Goal: Task Accomplishment & Management: Complete application form

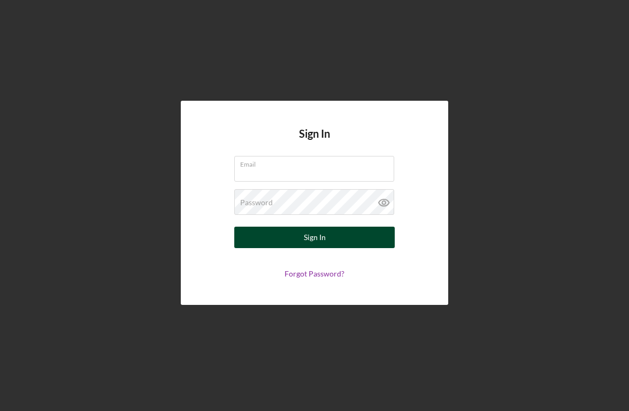
type input "[EMAIL_ADDRESS][DOMAIN_NAME]"
click at [287, 243] on button "Sign In" at bounding box center [314, 236] width 161 height 21
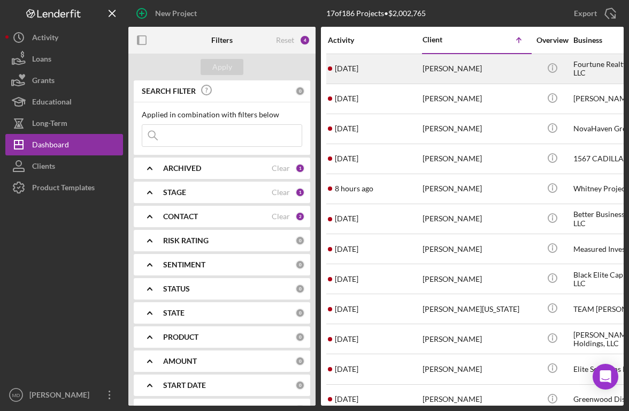
click at [458, 69] on div "[PERSON_NAME]" at bounding box center [476, 69] width 107 height 28
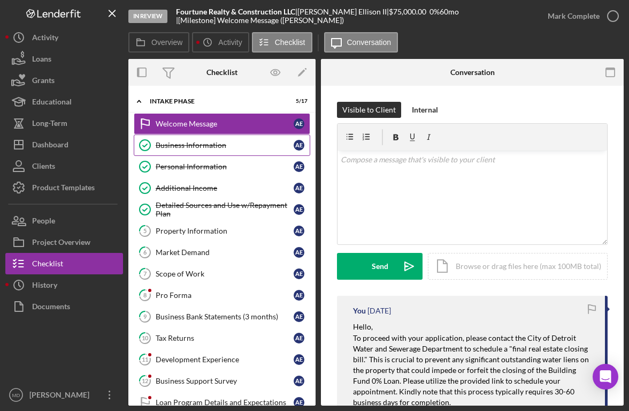
click at [170, 148] on div "Business Information" at bounding box center [225, 145] width 138 height 9
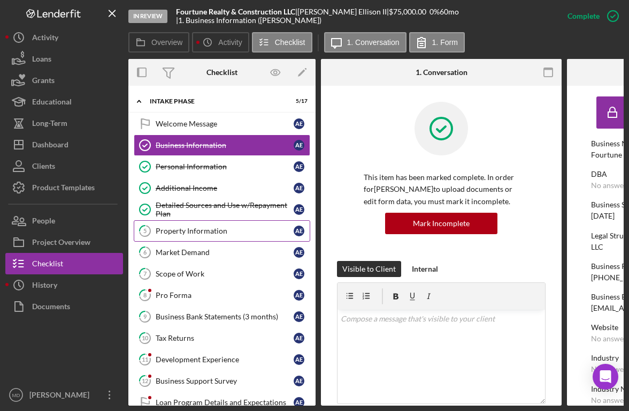
click at [189, 228] on div "Property Information" at bounding box center [225, 230] width 138 height 9
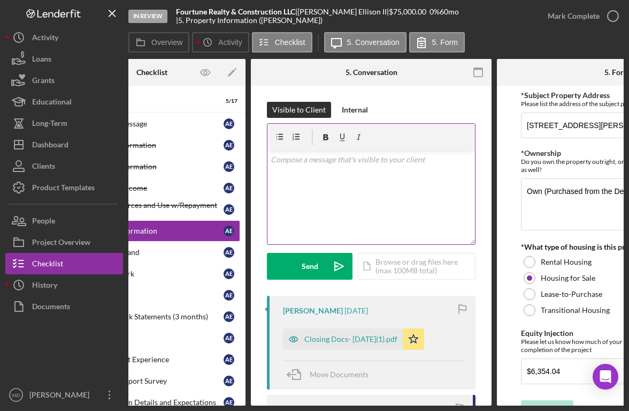
scroll to position [0, 184]
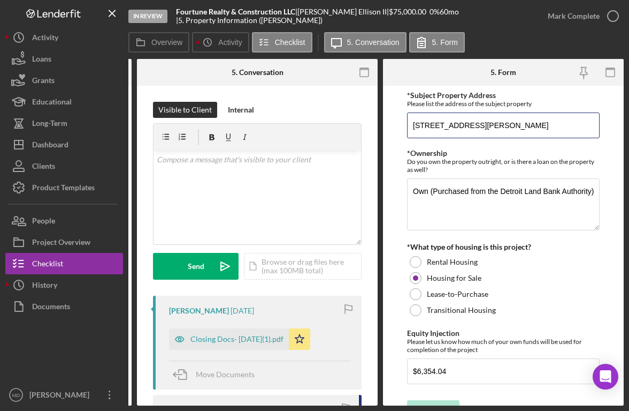
drag, startPoint x: 543, startPoint y: 128, endPoint x: 400, endPoint y: 127, distance: 142.9
click at [400, 127] on form "*Subject Property Address Please list the address of the subject property [STRE…" at bounding box center [503, 246] width 241 height 320
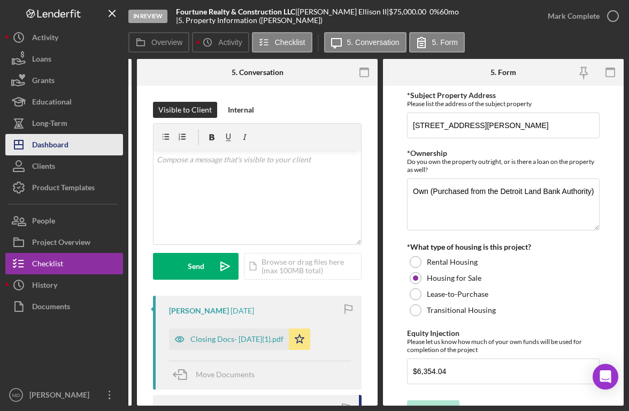
click at [65, 150] on div "Dashboard" at bounding box center [50, 146] width 36 height 24
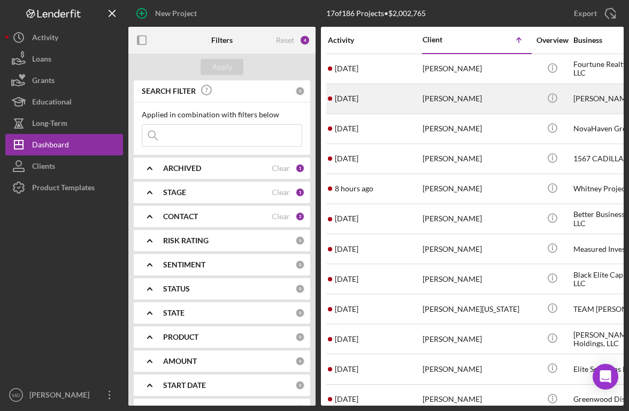
click at [437, 100] on div "[PERSON_NAME]" at bounding box center [476, 99] width 107 height 28
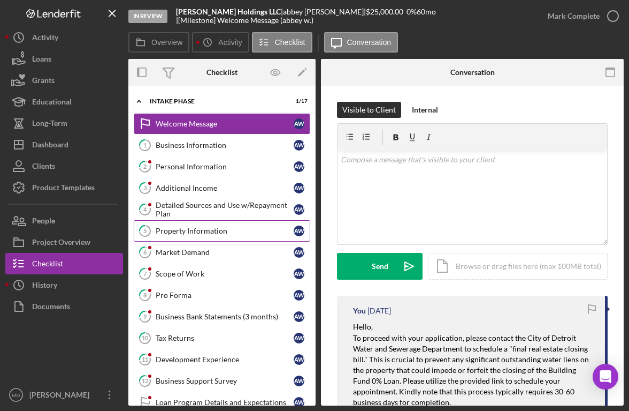
click at [222, 234] on div "Property Information" at bounding box center [225, 230] width 138 height 9
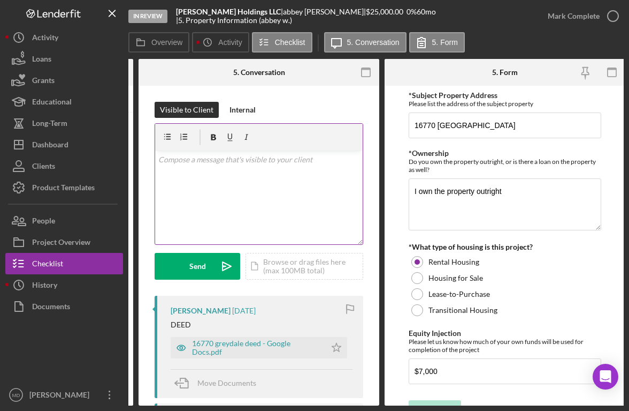
scroll to position [0, 184]
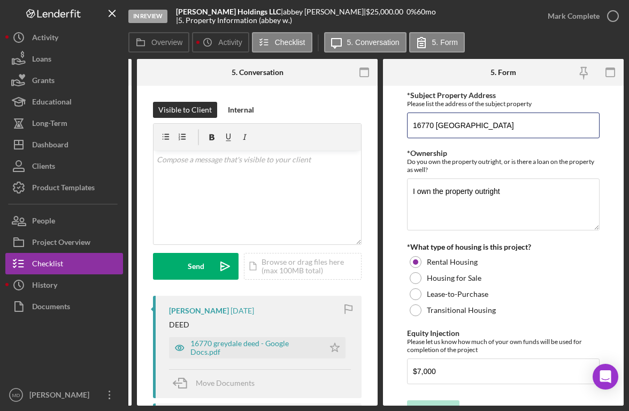
drag, startPoint x: 542, startPoint y: 126, endPoint x: 385, endPoint y: 130, distance: 156.3
click at [385, 130] on form "*Subject Property Address Please list the address of the subject property [STRE…" at bounding box center [503, 246] width 241 height 320
drag, startPoint x: 534, startPoint y: 125, endPoint x: 407, endPoint y: 125, distance: 126.9
click at [407, 125] on input "16770 [GEOGRAPHIC_DATA]" at bounding box center [503, 125] width 193 height 26
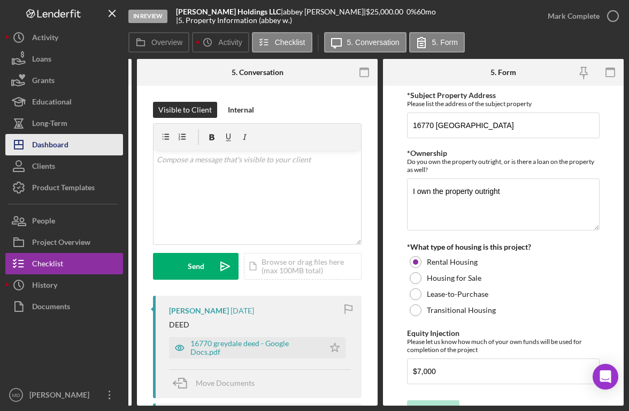
click at [79, 141] on button "Icon/Dashboard Dashboard" at bounding box center [64, 144] width 118 height 21
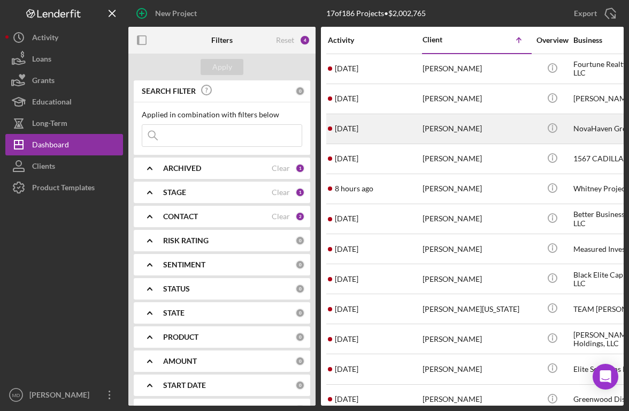
click at [437, 128] on div "[PERSON_NAME]" at bounding box center [476, 129] width 107 height 28
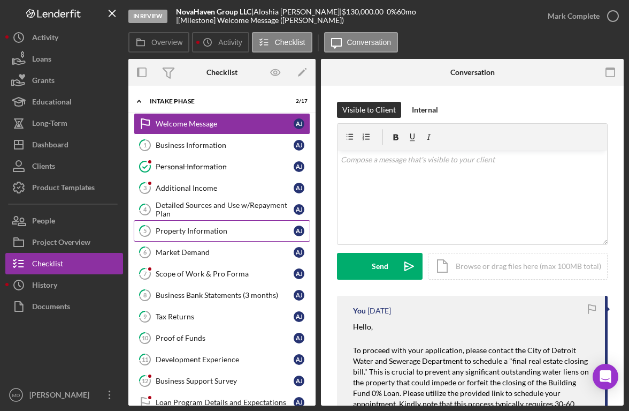
click at [225, 234] on div "Property Information" at bounding box center [225, 230] width 138 height 9
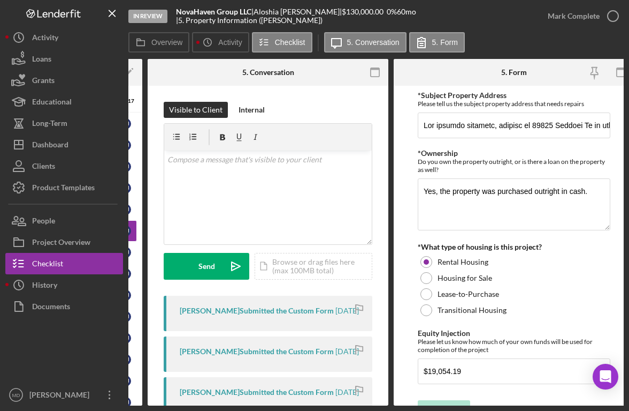
scroll to position [0, 173]
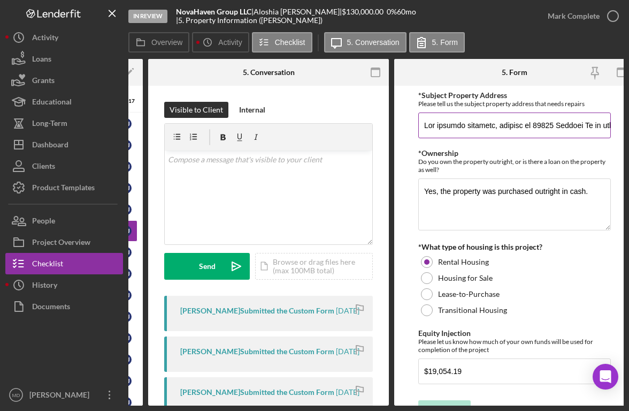
drag, startPoint x: 531, startPoint y: 126, endPoint x: 589, endPoint y: 125, distance: 57.8
click at [589, 125] on input "*Subject Property Address" at bounding box center [515, 125] width 193 height 26
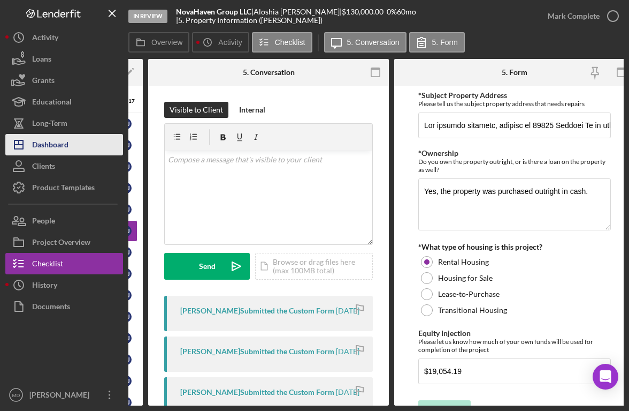
click at [66, 143] on div "Dashboard" at bounding box center [50, 146] width 36 height 24
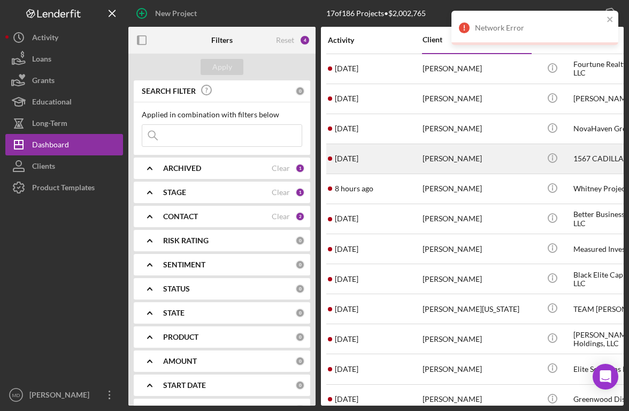
click at [452, 163] on div "[PERSON_NAME]" at bounding box center [476, 159] width 107 height 28
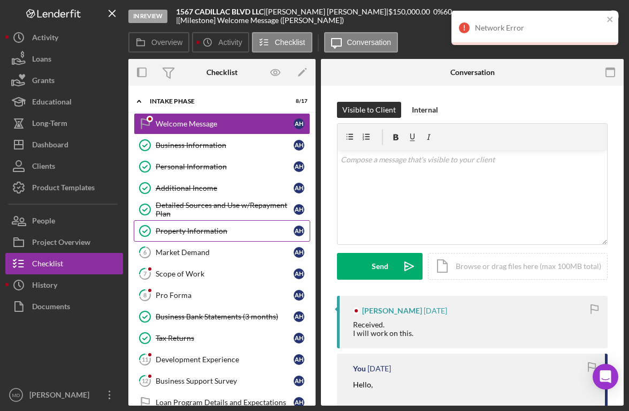
click at [214, 233] on div "Property Information" at bounding box center [225, 230] width 138 height 9
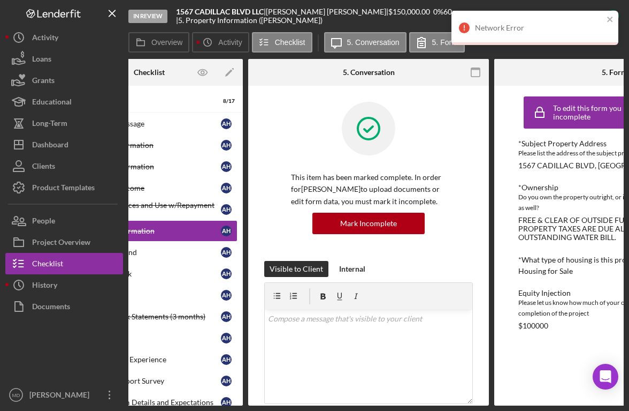
scroll to position [0, 142]
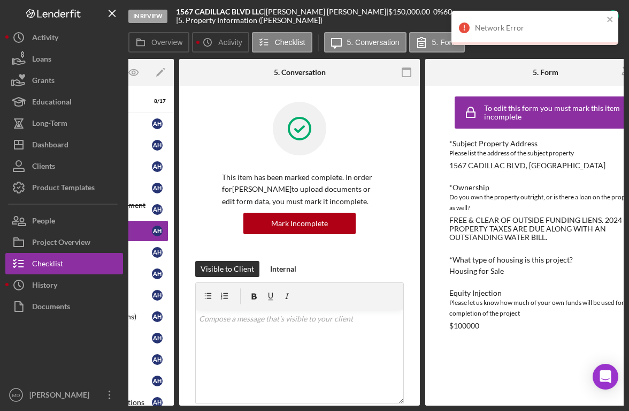
click at [602, 166] on div "*Subject Property Address Please list the address of the subject property [STRE…" at bounding box center [546, 154] width 193 height 31
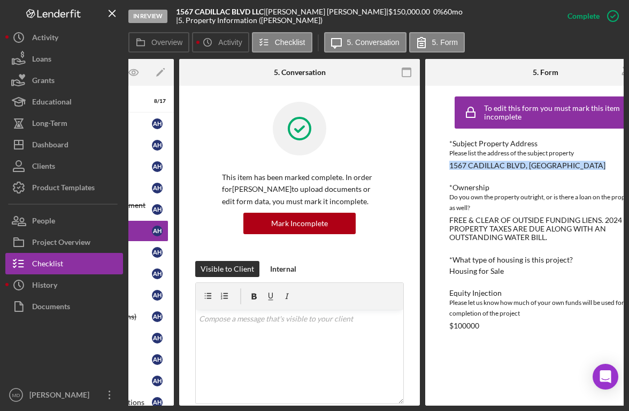
drag, startPoint x: 602, startPoint y: 166, endPoint x: 442, endPoint y: 169, distance: 160.0
click at [442, 169] on div "To edit this form you must mark this item incomplete *Subject Property Address …" at bounding box center [546, 246] width 241 height 320
copy div "1567 CADILLAC BLVD, [GEOGRAPHIC_DATA]"
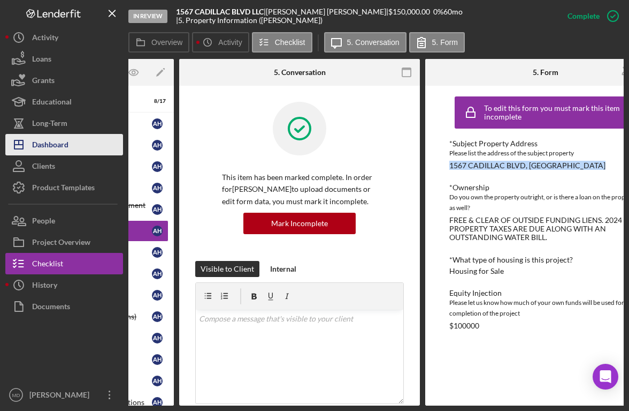
click at [72, 144] on button "Icon/Dashboard Dashboard" at bounding box center [64, 144] width 118 height 21
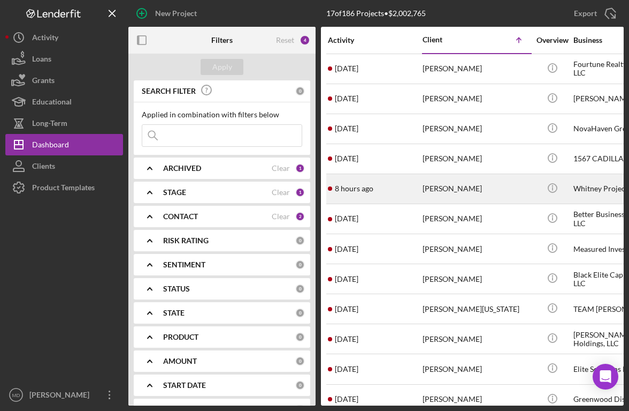
click at [453, 186] on div "[PERSON_NAME]" at bounding box center [476, 188] width 107 height 28
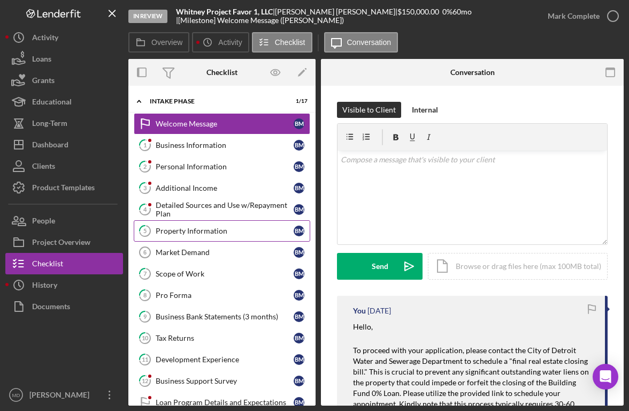
click at [202, 231] on div "Property Information" at bounding box center [225, 230] width 138 height 9
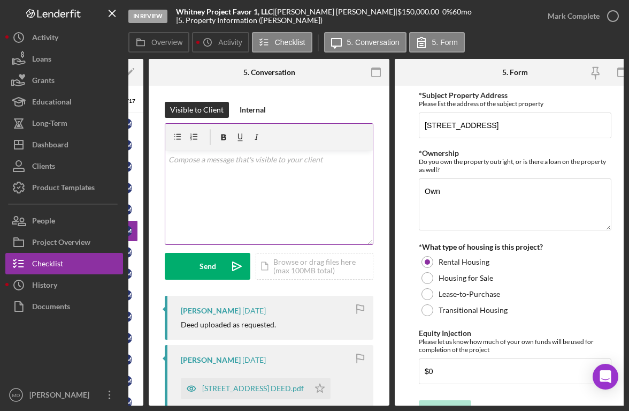
scroll to position [0, 173]
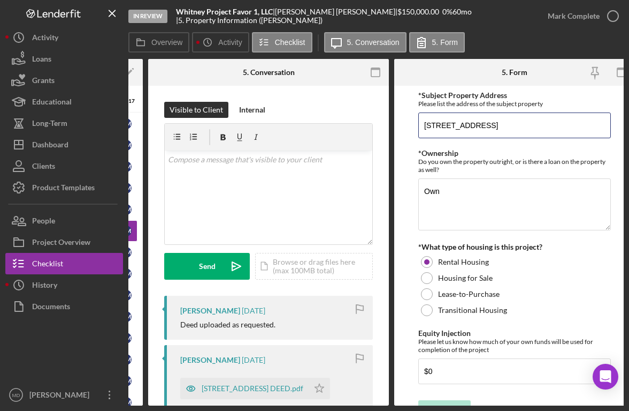
drag, startPoint x: 548, startPoint y: 125, endPoint x: 393, endPoint y: 116, distance: 154.4
click at [393, 116] on div "Overview Internal Workflow Stage In Review Icon/Dropdown Arrow Archive (can una…" at bounding box center [376, 232] width 496 height 346
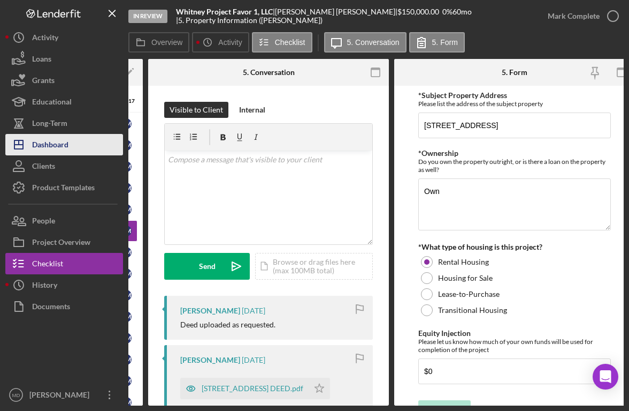
click at [64, 146] on div "Dashboard" at bounding box center [50, 146] width 36 height 24
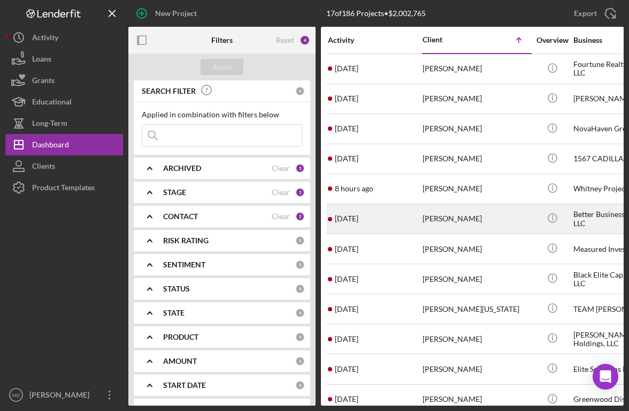
click at [436, 219] on div "[PERSON_NAME]" at bounding box center [476, 218] width 107 height 28
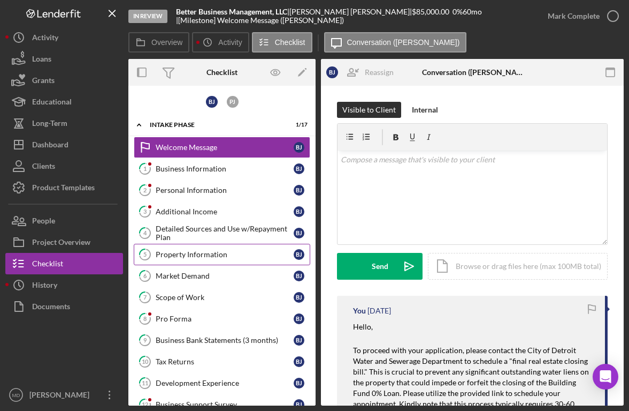
click at [199, 257] on div "Property Information" at bounding box center [225, 254] width 138 height 9
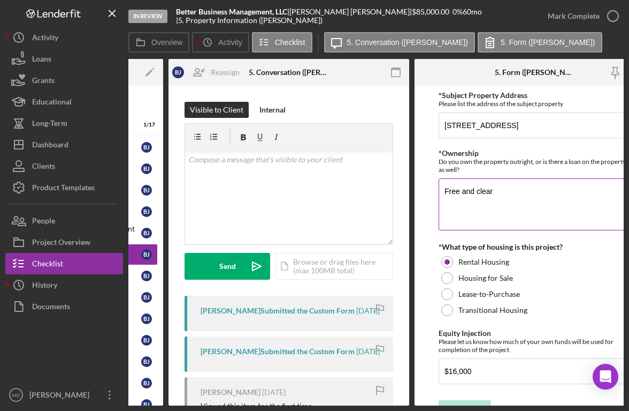
scroll to position [0, 153]
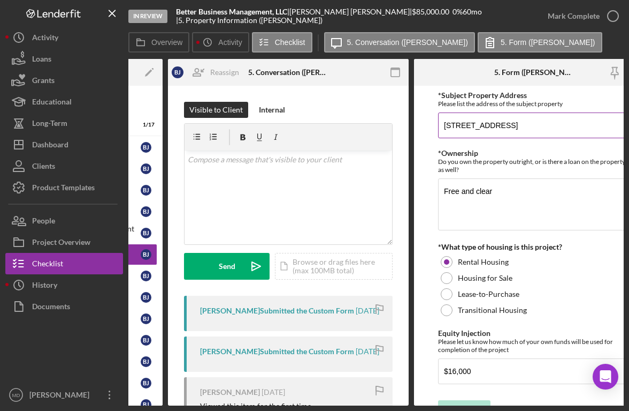
drag, startPoint x: 570, startPoint y: 131, endPoint x: 438, endPoint y: 126, distance: 132.3
click at [438, 126] on input "[STREET_ADDRESS]" at bounding box center [534, 125] width 193 height 26
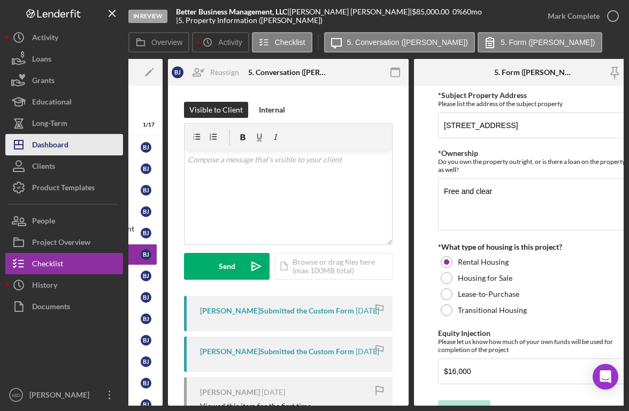
click at [64, 145] on div "Dashboard" at bounding box center [50, 146] width 36 height 24
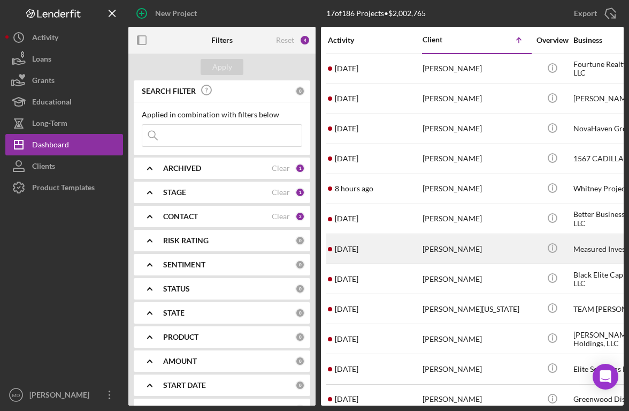
click at [424, 246] on div "[PERSON_NAME]" at bounding box center [476, 248] width 107 height 28
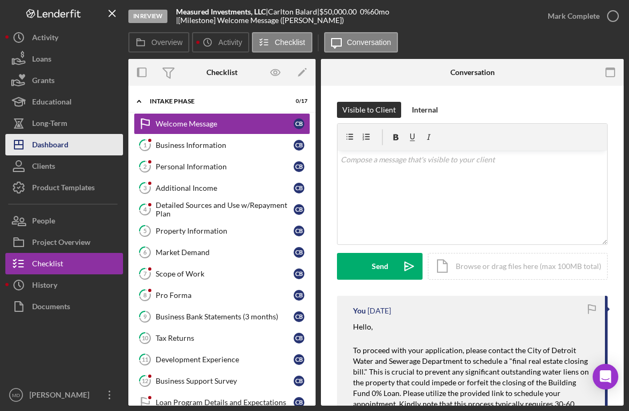
click at [96, 143] on button "Icon/Dashboard Dashboard" at bounding box center [64, 144] width 118 height 21
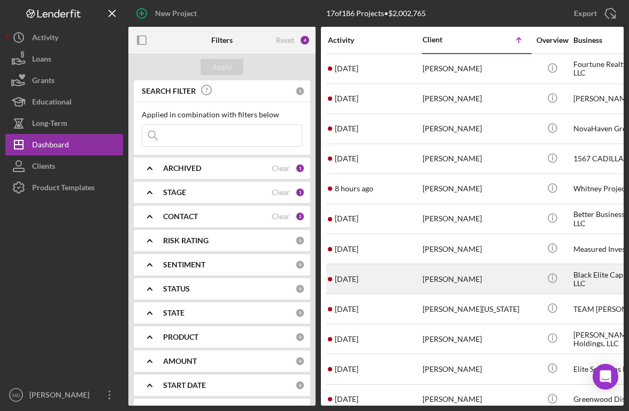
click at [432, 279] on div "[PERSON_NAME]" at bounding box center [476, 278] width 107 height 28
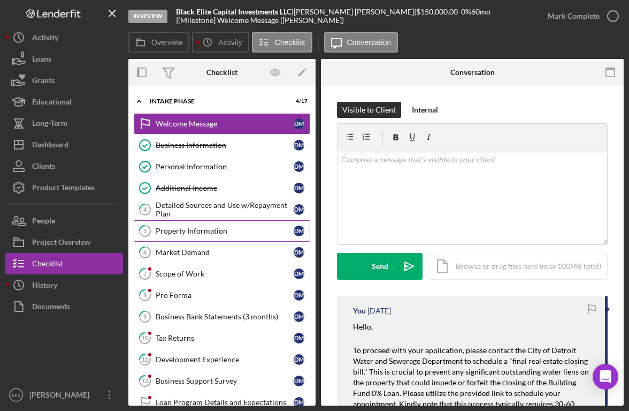
click at [184, 229] on div "Property Information" at bounding box center [225, 230] width 138 height 9
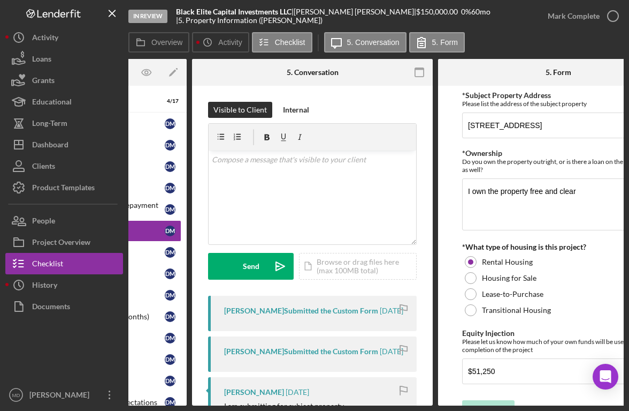
scroll to position [0, 144]
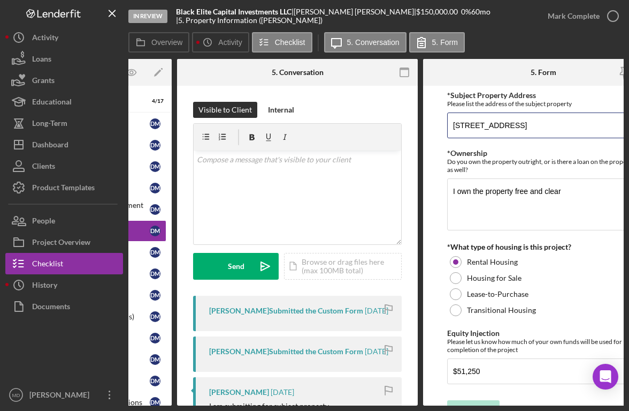
drag, startPoint x: 591, startPoint y: 122, endPoint x: 424, endPoint y: 119, distance: 166.5
click at [424, 119] on form "*Subject Property Address Please list the address of the subject property [STRE…" at bounding box center [543, 246] width 241 height 320
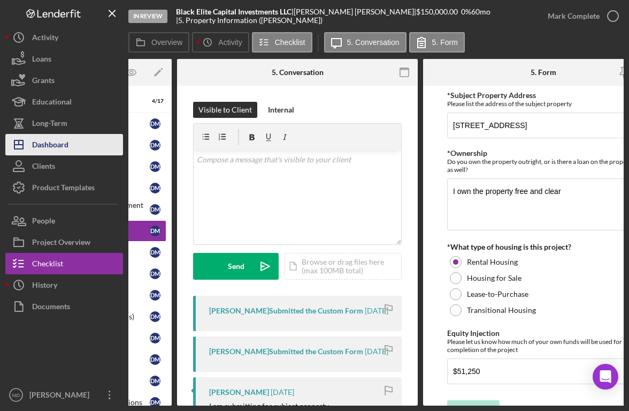
click at [70, 146] on button "Icon/Dashboard Dashboard" at bounding box center [64, 144] width 118 height 21
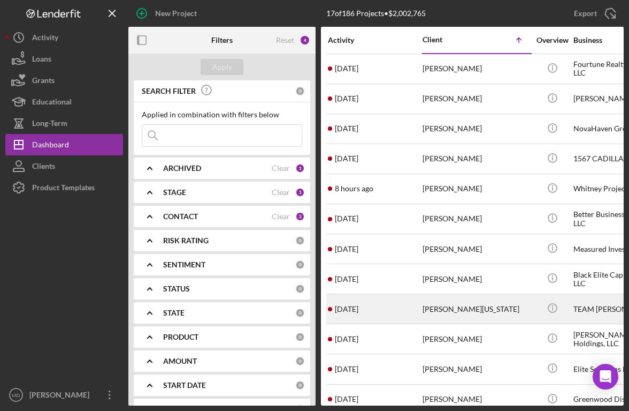
click at [442, 308] on div "[PERSON_NAME][US_STATE]" at bounding box center [476, 308] width 107 height 28
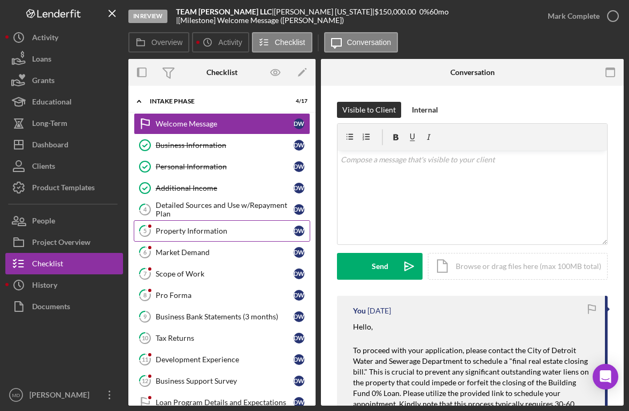
click at [234, 237] on link "5 Property Information D W" at bounding box center [222, 230] width 177 height 21
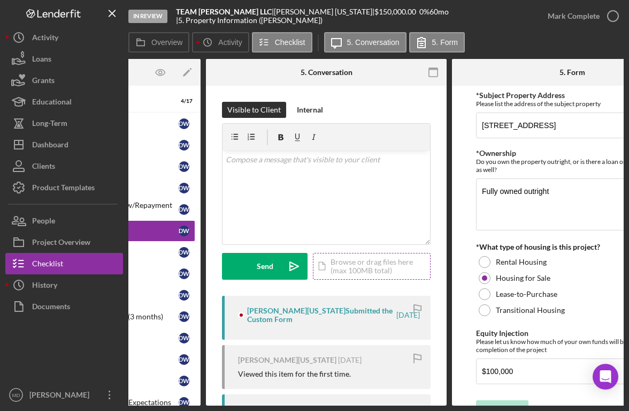
scroll to position [0, 184]
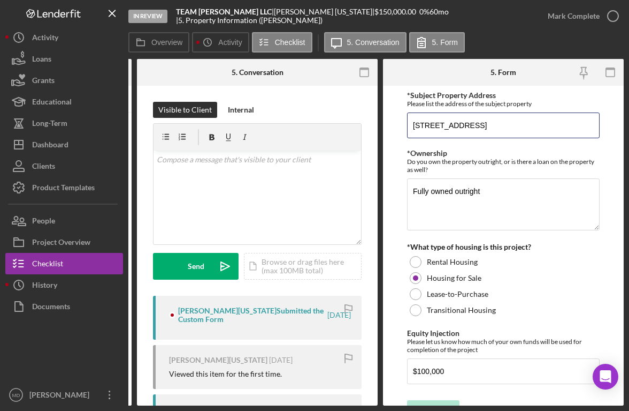
drag, startPoint x: 461, startPoint y: 122, endPoint x: 382, endPoint y: 123, distance: 79.2
click at [382, 123] on div "Overview Internal Workflow Stage In Review Icon/Dropdown Arrow Archive (can una…" at bounding box center [376, 232] width 496 height 346
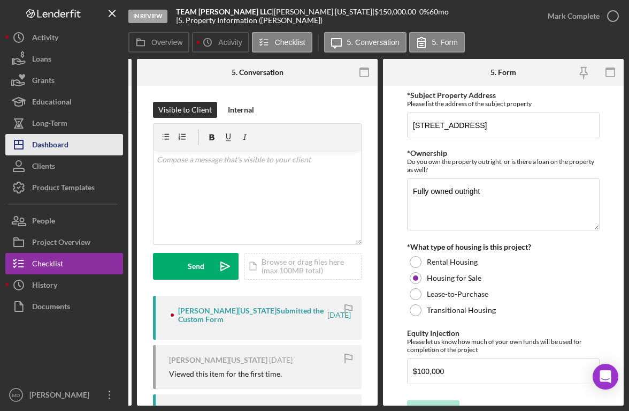
click at [77, 146] on button "Icon/Dashboard Dashboard" at bounding box center [64, 144] width 118 height 21
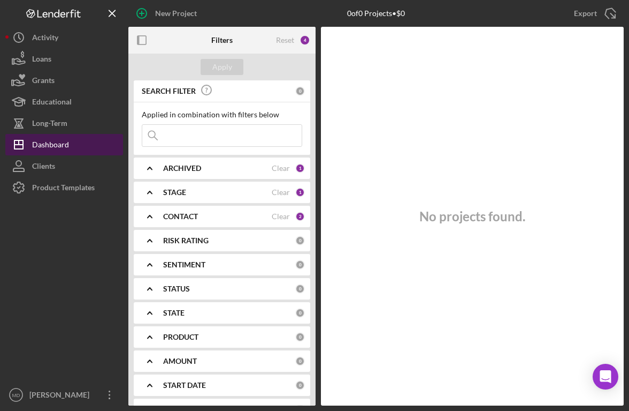
click at [77, 146] on button "Icon/Dashboard Dashboard" at bounding box center [64, 144] width 118 height 21
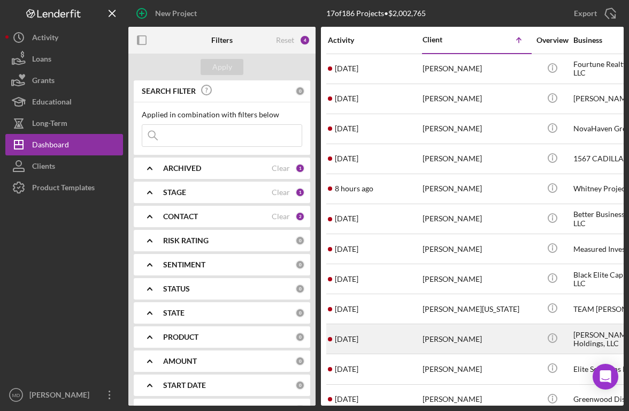
click at [432, 338] on div "[PERSON_NAME]" at bounding box center [476, 338] width 107 height 28
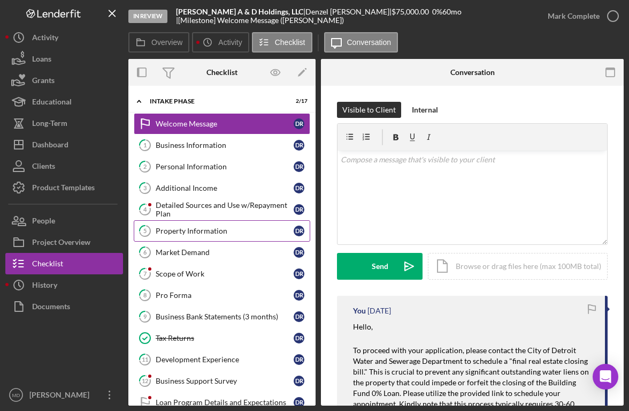
click at [241, 230] on div "Property Information" at bounding box center [225, 230] width 138 height 9
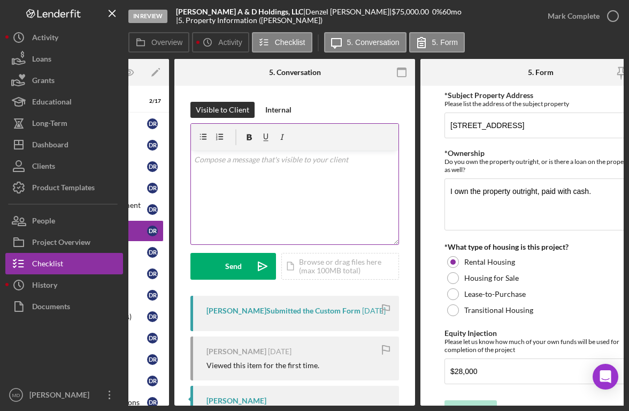
scroll to position [0, 165]
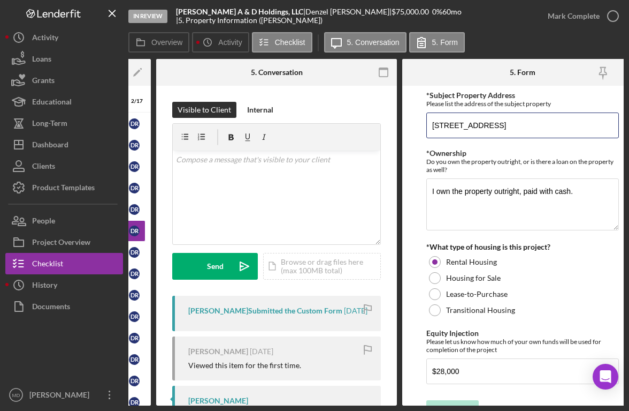
drag, startPoint x: 557, startPoint y: 126, endPoint x: 398, endPoint y: 125, distance: 159.5
click at [398, 125] on div "Overview Internal Workflow Stage In Review Icon/Dropdown Arrow Archive (can una…" at bounding box center [376, 232] width 496 height 346
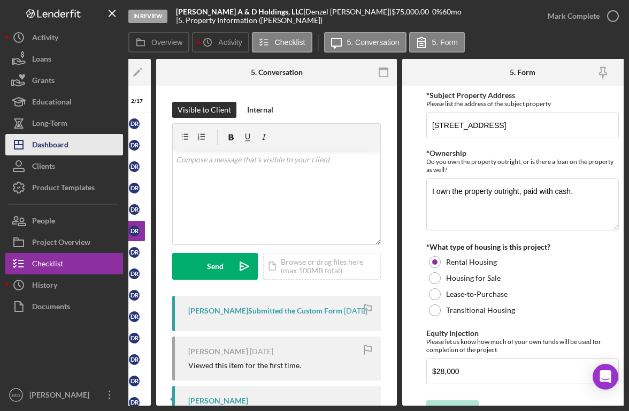
click at [54, 145] on div "Dashboard" at bounding box center [50, 146] width 36 height 24
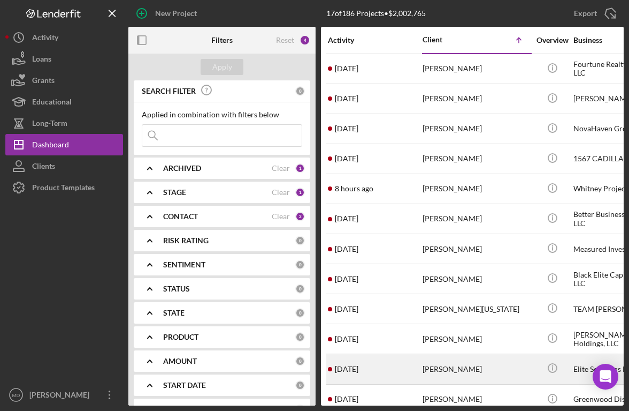
click at [445, 366] on div "[PERSON_NAME]" at bounding box center [476, 368] width 107 height 28
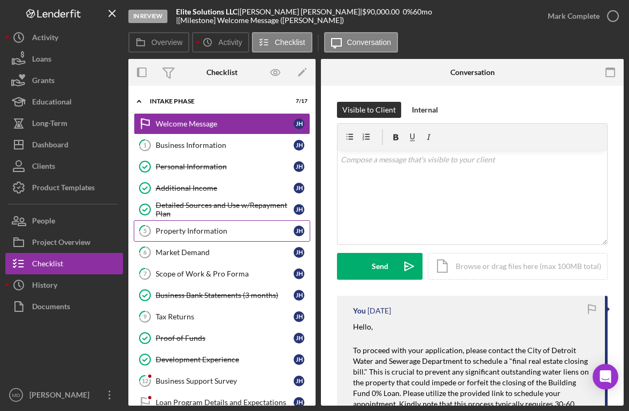
click at [218, 232] on div "Property Information" at bounding box center [225, 230] width 138 height 9
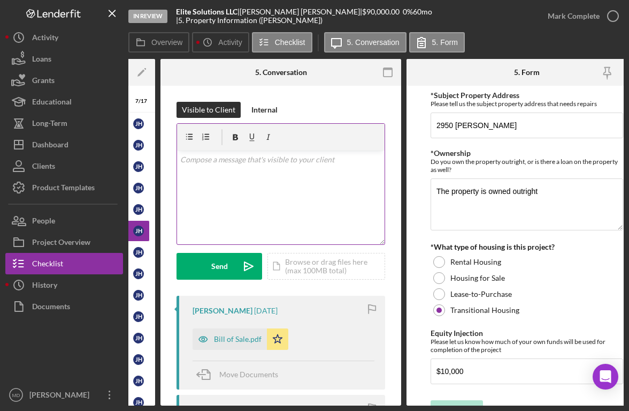
scroll to position [0, 184]
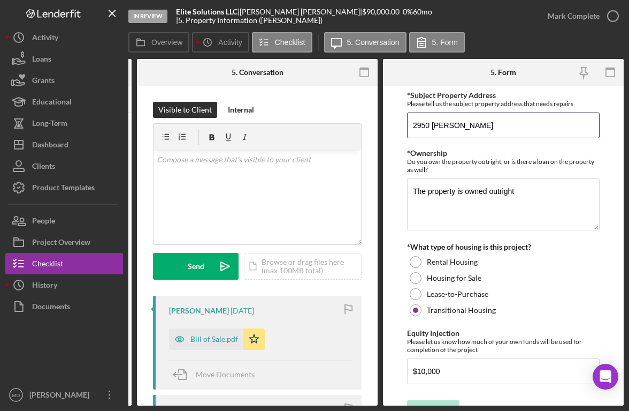
drag, startPoint x: 476, startPoint y: 129, endPoint x: 391, endPoint y: 125, distance: 85.7
click at [391, 125] on form "*Subject Property Address Please tell us the subject property address that need…" at bounding box center [503, 246] width 241 height 320
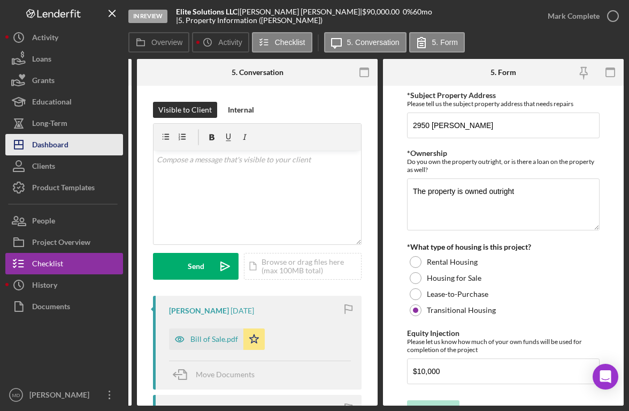
click at [70, 147] on button "Icon/Dashboard Dashboard" at bounding box center [64, 144] width 118 height 21
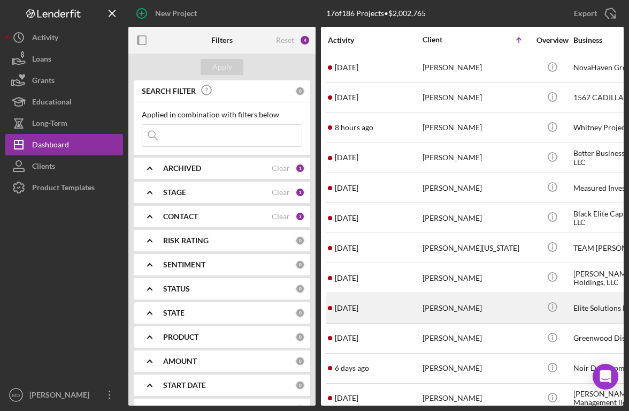
scroll to position [62, 0]
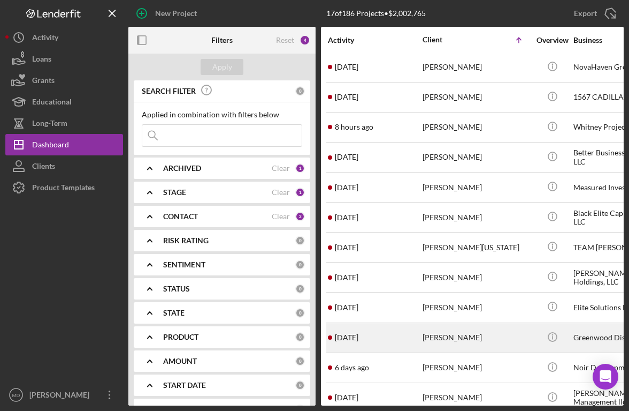
click at [440, 337] on div "[PERSON_NAME]" at bounding box center [476, 337] width 107 height 28
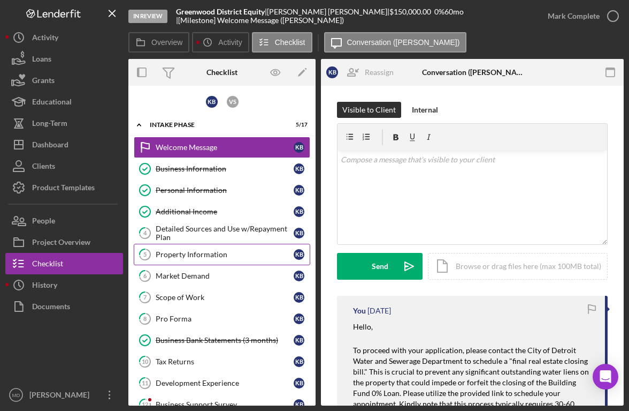
click at [211, 254] on div "Property Information" at bounding box center [225, 254] width 138 height 9
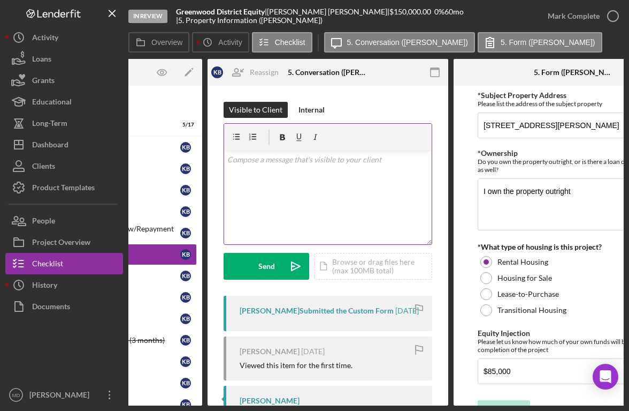
scroll to position [0, 127]
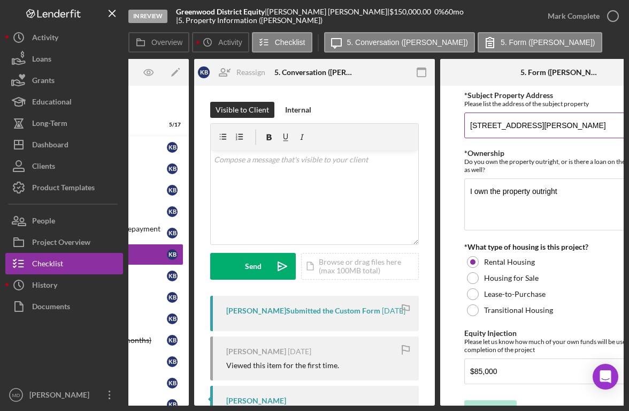
drag, startPoint x: 579, startPoint y: 129, endPoint x: 466, endPoint y: 118, distance: 112.9
click at [466, 118] on input "[STREET_ADDRESS][PERSON_NAME]" at bounding box center [561, 125] width 193 height 26
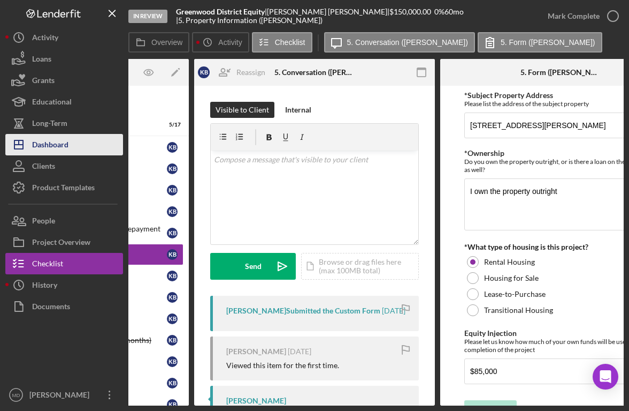
click at [57, 146] on div "Dashboard" at bounding box center [50, 146] width 36 height 24
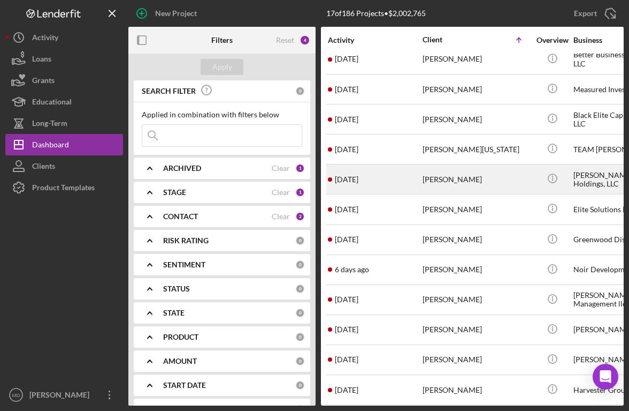
scroll to position [159, 0]
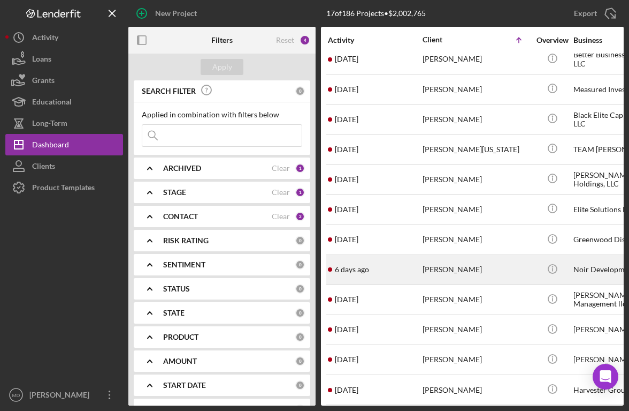
click at [438, 270] on div "[PERSON_NAME]" at bounding box center [476, 269] width 107 height 28
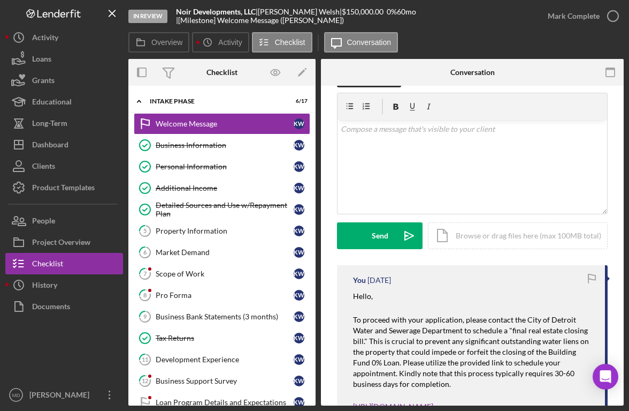
scroll to position [32, 0]
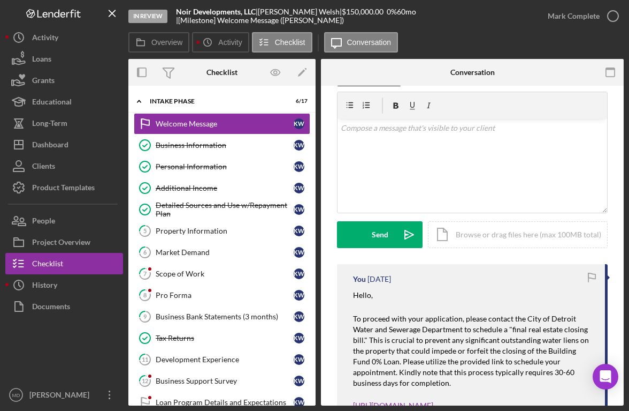
click at [423, 331] on mark "To proceed with your application, please contact the City of Detroit Water and …" at bounding box center [472, 350] width 238 height 73
click at [194, 237] on link "5 Property Information K W" at bounding box center [222, 230] width 177 height 21
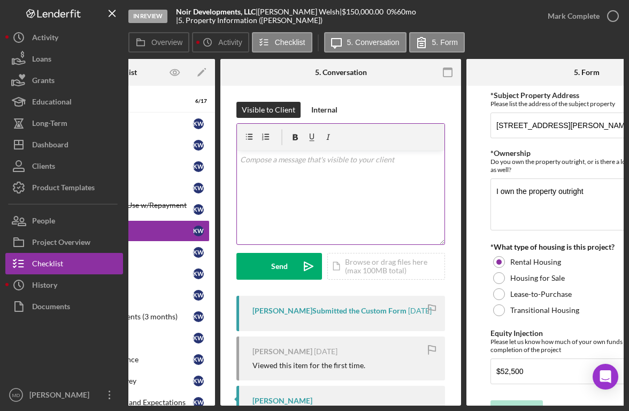
scroll to position [0, 184]
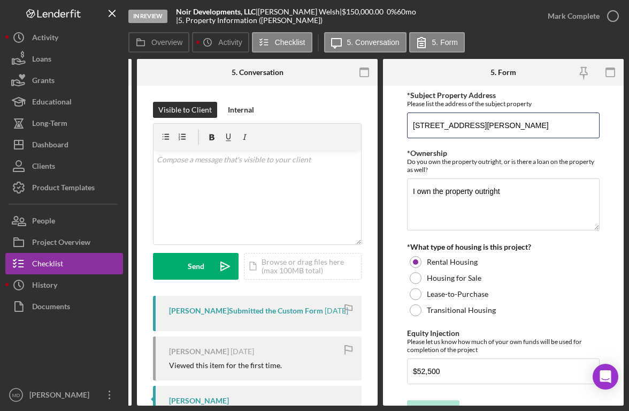
drag, startPoint x: 564, startPoint y: 122, endPoint x: 404, endPoint y: 126, distance: 159.5
click at [404, 126] on form "*Subject Property Address Please list the address of the subject property [STRE…" at bounding box center [503, 246] width 241 height 320
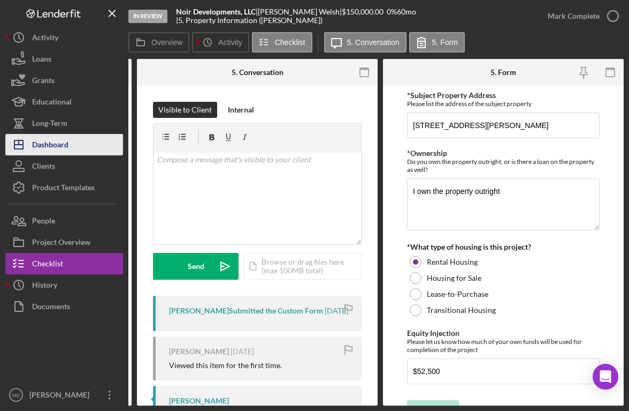
click at [62, 147] on div "Dashboard" at bounding box center [50, 146] width 36 height 24
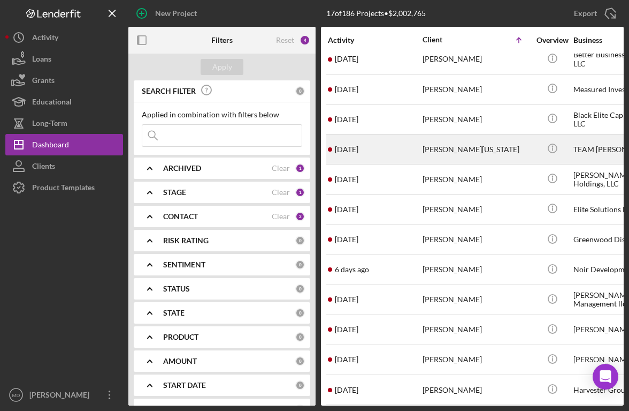
scroll to position [159, 0]
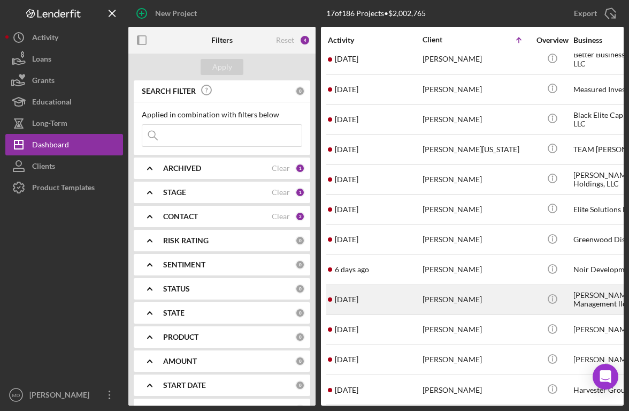
click at [486, 297] on div "[PERSON_NAME]" at bounding box center [476, 299] width 107 height 28
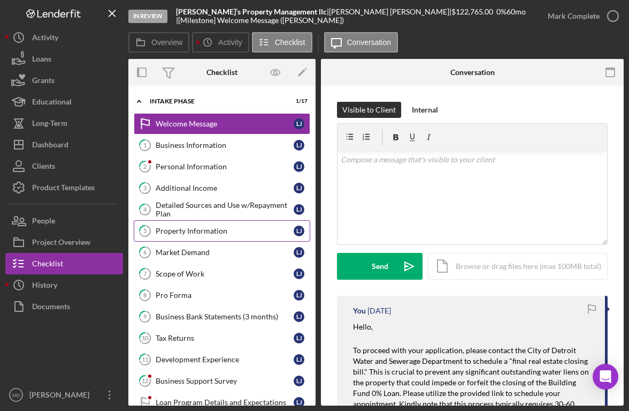
click at [172, 235] on link "5 Property Information [PERSON_NAME]" at bounding box center [222, 230] width 177 height 21
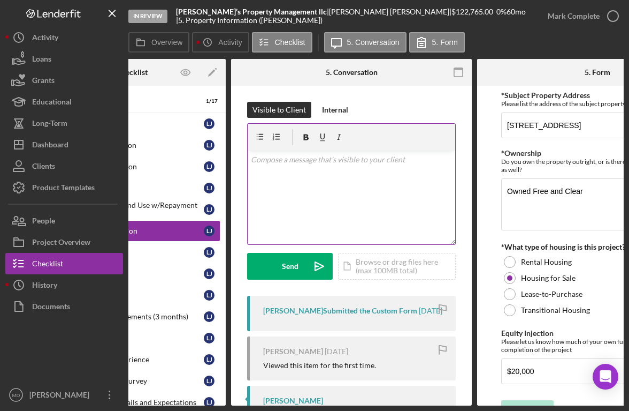
scroll to position [0, 167]
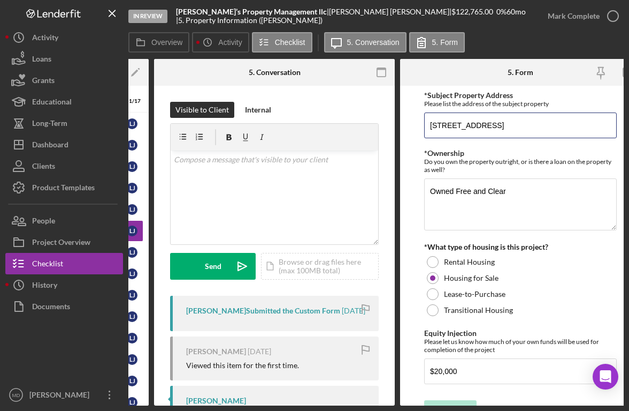
drag, startPoint x: 568, startPoint y: 129, endPoint x: 416, endPoint y: 128, distance: 151.5
click at [416, 128] on form "*Subject Property Address Please list the address of the subject property [STRE…" at bounding box center [520, 246] width 241 height 320
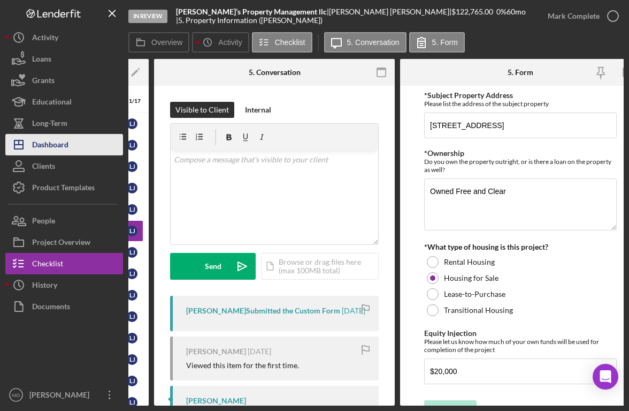
click at [66, 145] on div "Dashboard" at bounding box center [50, 146] width 36 height 24
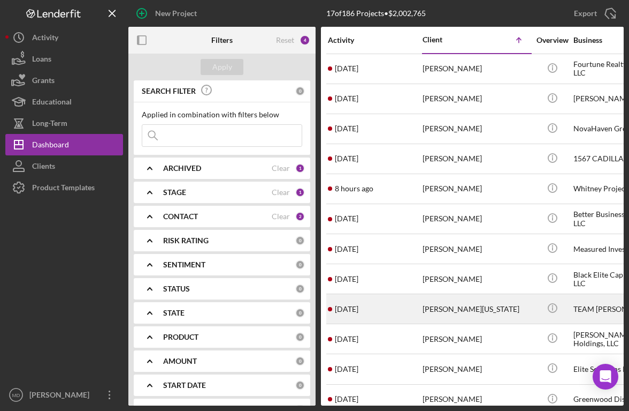
scroll to position [159, 0]
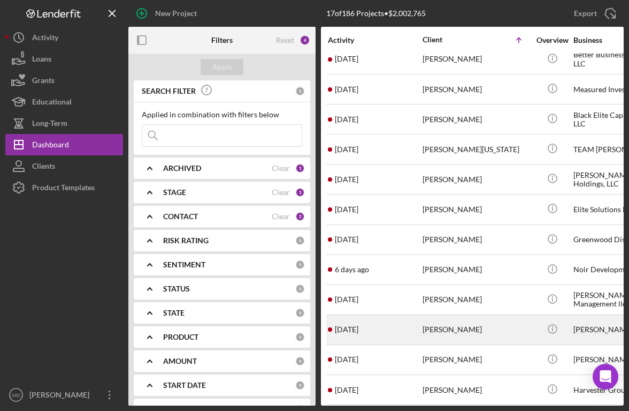
click at [432, 328] on div "[PERSON_NAME]" at bounding box center [476, 329] width 107 height 28
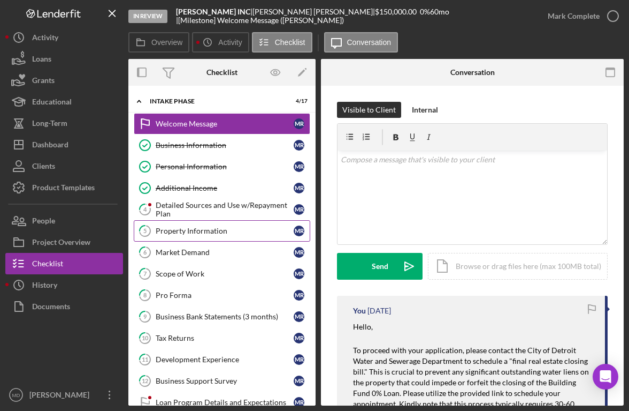
click at [223, 237] on link "5 Property Information M R" at bounding box center [222, 230] width 177 height 21
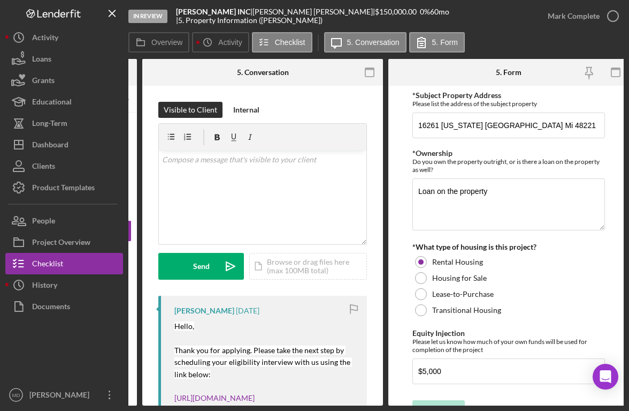
scroll to position [0, 184]
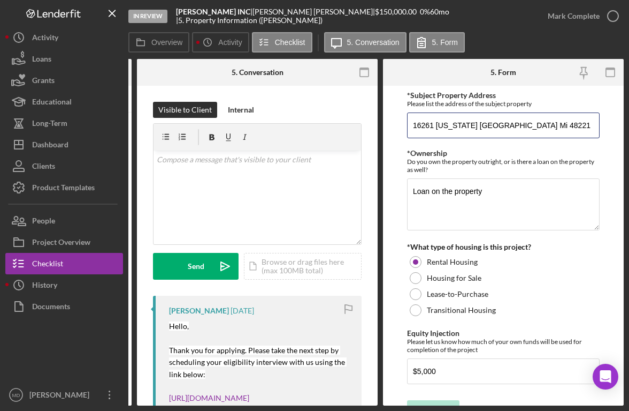
drag, startPoint x: 536, startPoint y: 128, endPoint x: 400, endPoint y: 123, distance: 136.6
click at [400, 123] on form "*Subject Property Address Please list the address of the subject property [GEOG…" at bounding box center [503, 246] width 241 height 320
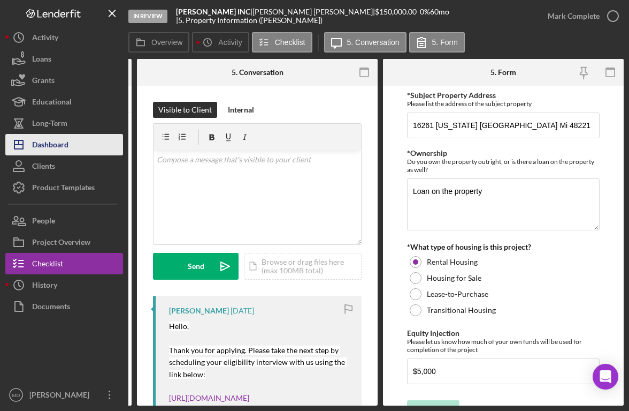
click at [67, 143] on div "Dashboard" at bounding box center [50, 146] width 36 height 24
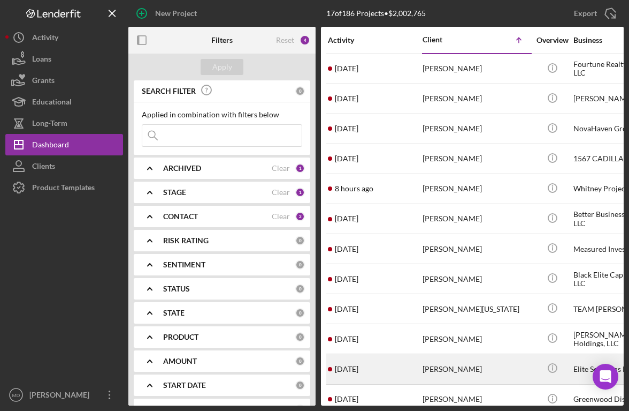
scroll to position [159, 0]
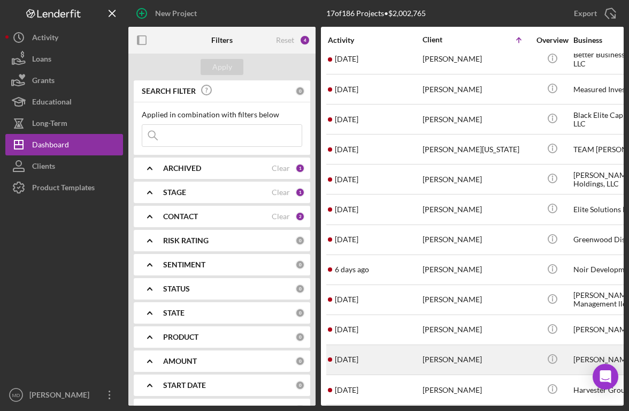
click at [454, 358] on div "[PERSON_NAME]" at bounding box center [476, 359] width 107 height 28
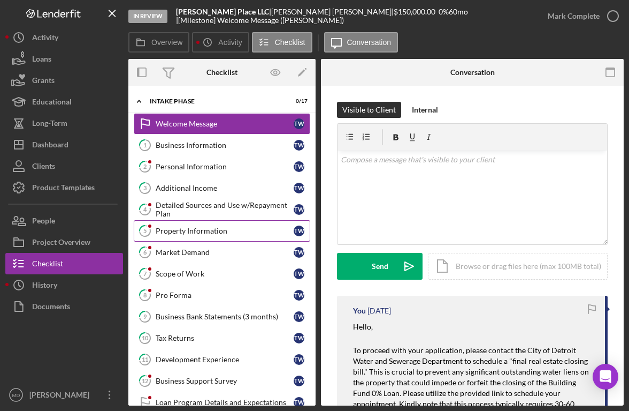
click at [268, 230] on div "Property Information" at bounding box center [225, 230] width 138 height 9
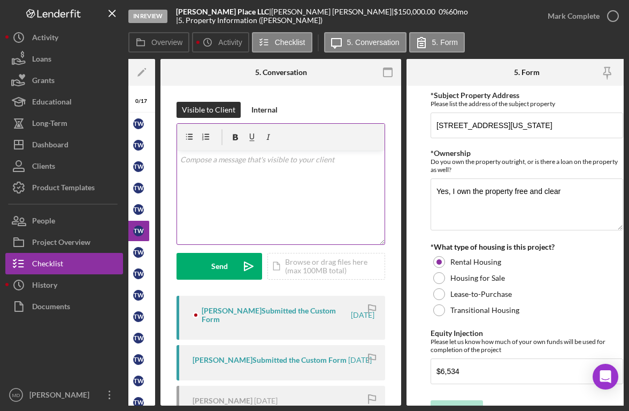
scroll to position [0, 184]
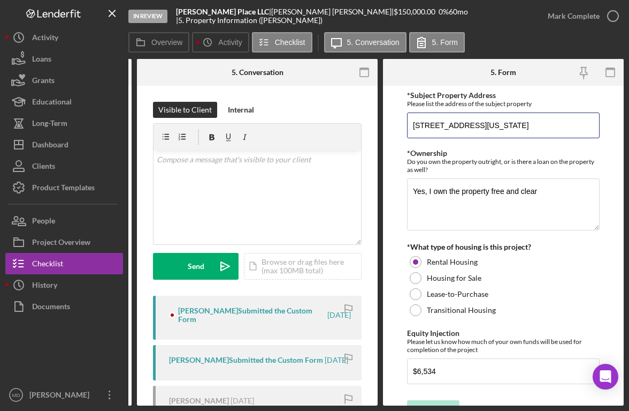
drag, startPoint x: 557, startPoint y: 123, endPoint x: 383, endPoint y: 120, distance: 173.4
click at [383, 120] on form "*Subject Property Address Please list the address of the subject property [STRE…" at bounding box center [503, 246] width 241 height 320
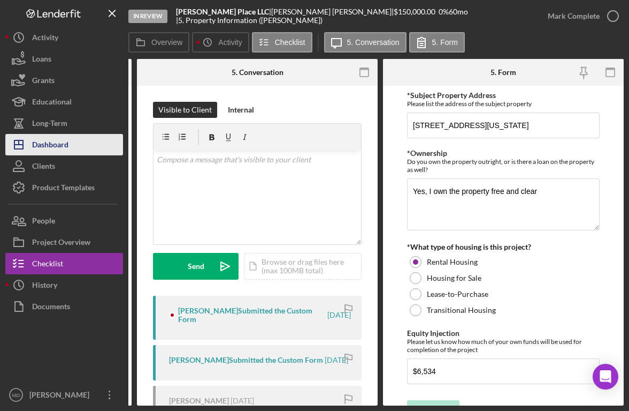
click at [64, 146] on div "Dashboard" at bounding box center [50, 146] width 36 height 24
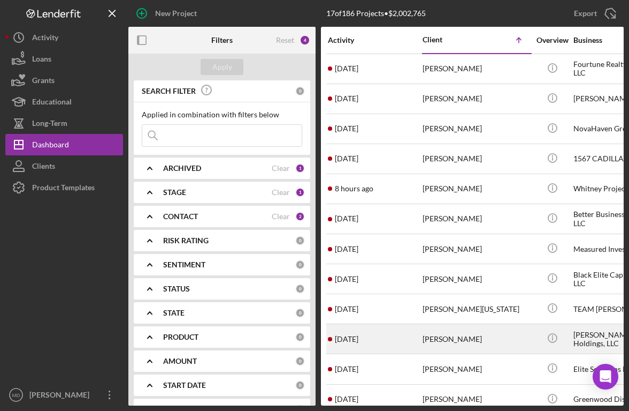
scroll to position [159, 0]
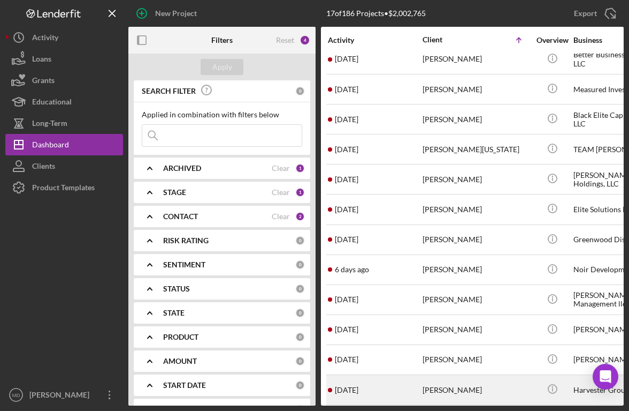
click at [438, 384] on div "[PERSON_NAME]" at bounding box center [476, 389] width 107 height 28
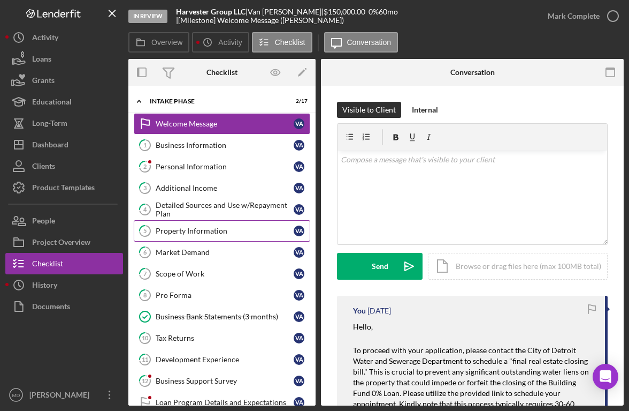
click at [216, 231] on div "Property Information" at bounding box center [225, 230] width 138 height 9
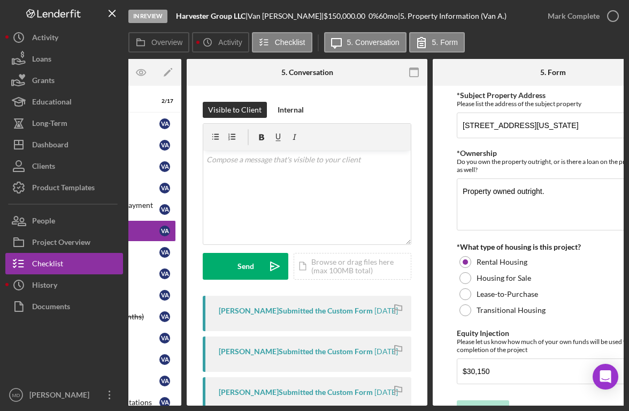
scroll to position [0, 184]
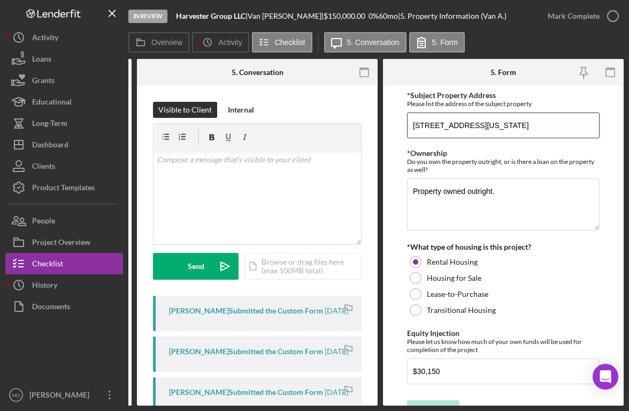
drag, startPoint x: 552, startPoint y: 125, endPoint x: 374, endPoint y: 120, distance: 177.7
click at [374, 120] on div "Overview Internal Workflow Stage In Review Icon/Dropdown Arrow Archive (can una…" at bounding box center [376, 232] width 496 height 346
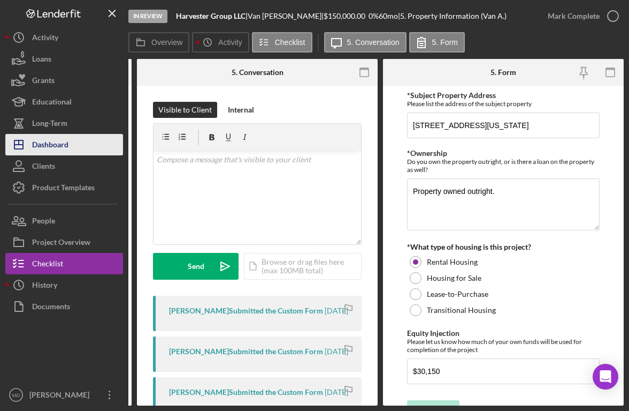
click at [74, 149] on button "Icon/Dashboard Dashboard" at bounding box center [64, 144] width 118 height 21
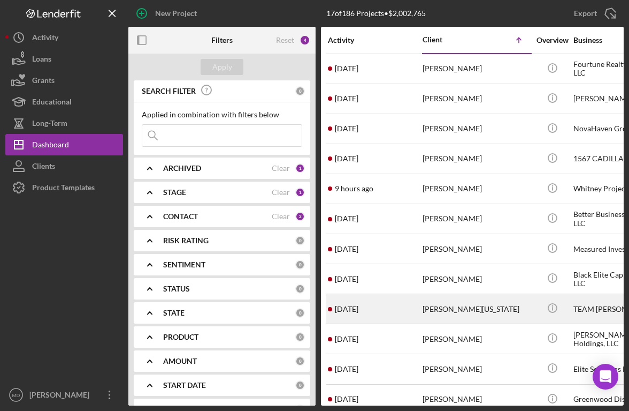
scroll to position [159, 0]
